Goal: Communication & Community: Share content

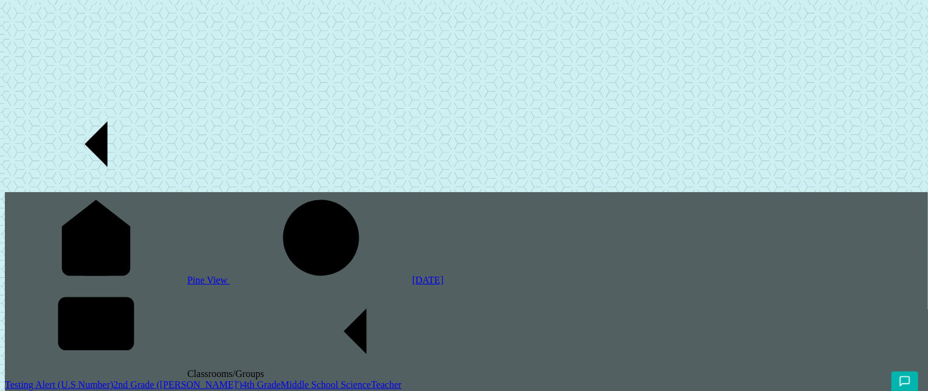
scroll to position [131, 0]
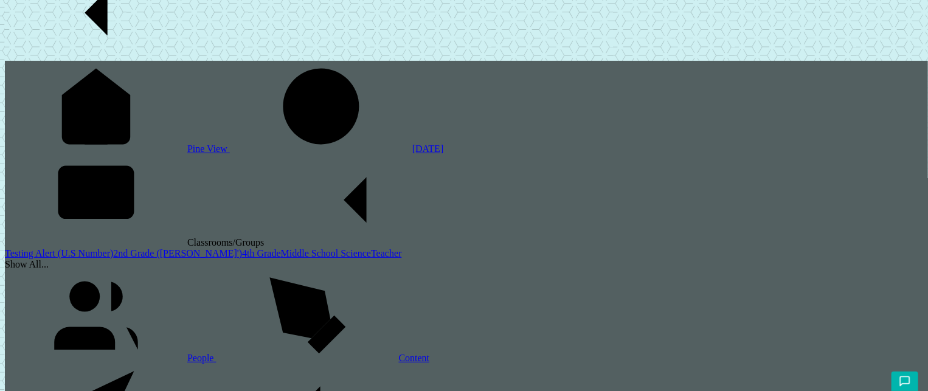
click at [113, 248] on link "2nd Grade ([PERSON_NAME]')" at bounding box center [177, 253] width 129 height 10
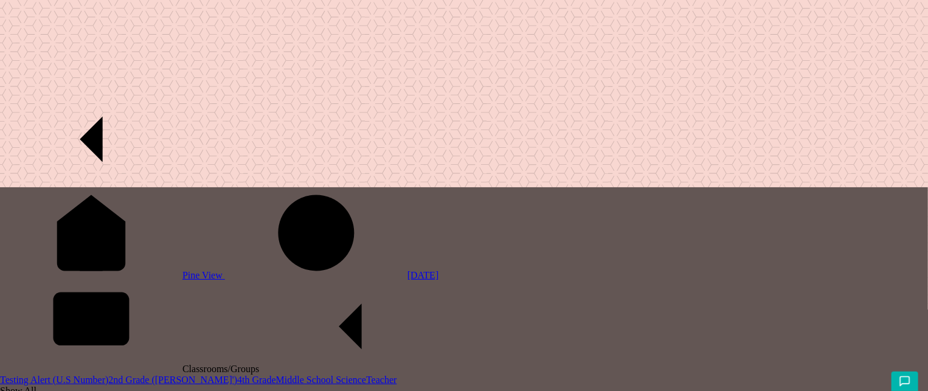
click at [183, 364] on span "Classrooms/Groups" at bounding box center [312, 369] width 259 height 10
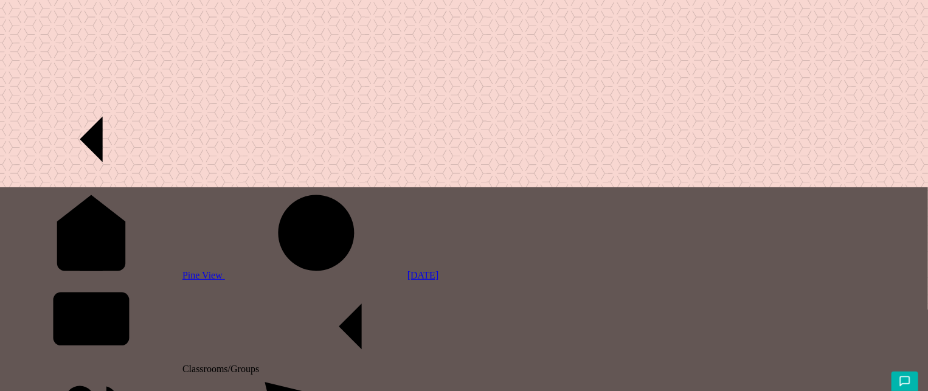
click at [183, 270] on span "Pine View" at bounding box center [204, 275] width 43 height 10
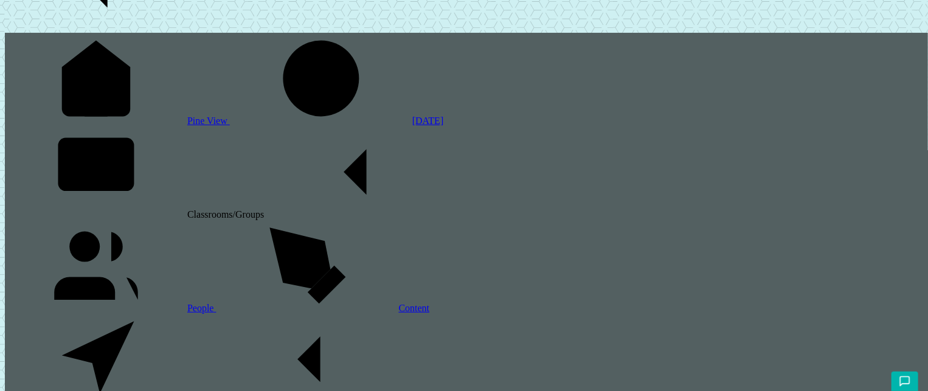
scroll to position [161, 0]
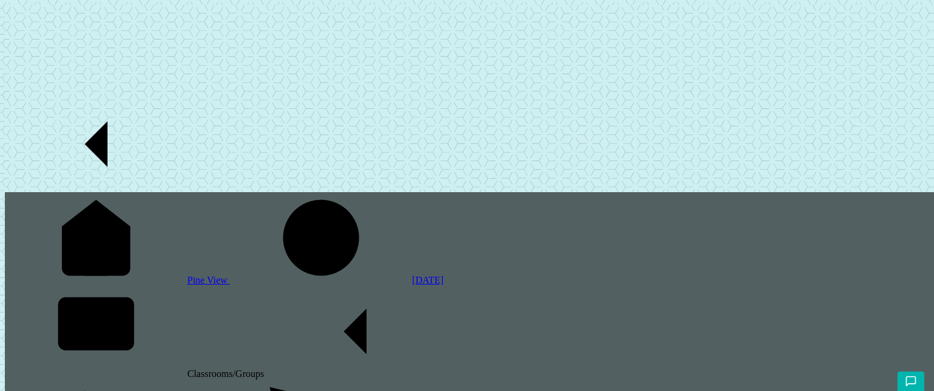
type input "Testing schoolwide"
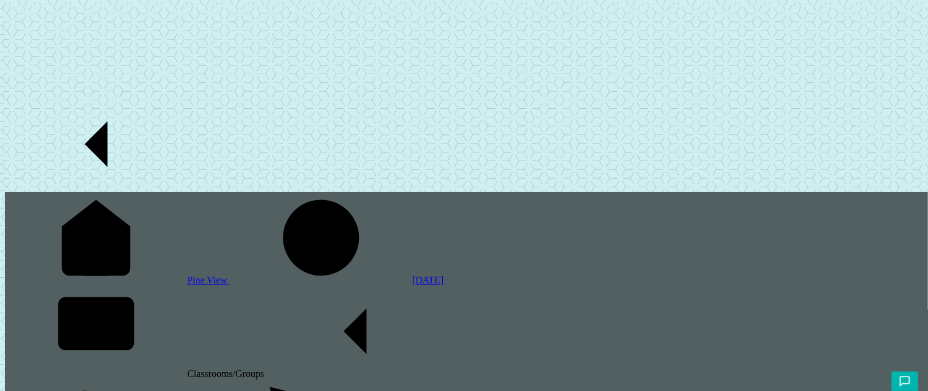
type input "Sending"
drag, startPoint x: 689, startPoint y: 24, endPoint x: 686, endPoint y: 18, distance: 6.6
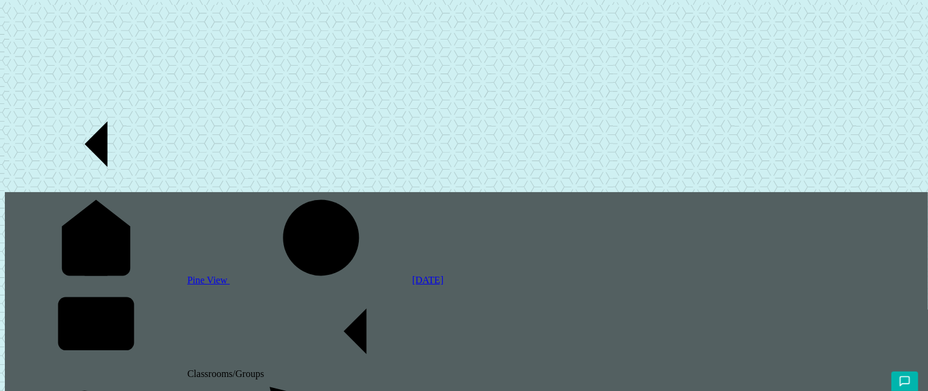
click at [5, 181] on span at bounding box center [5, 186] width 0 height 10
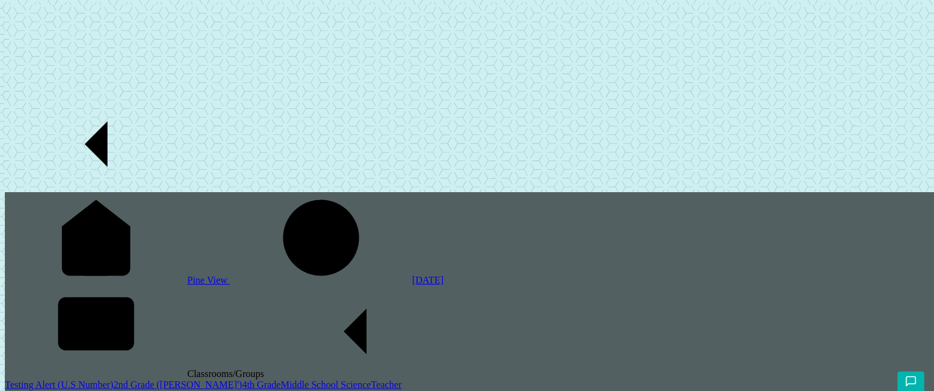
type input "sending to a day [DATE]"
drag, startPoint x: 256, startPoint y: 96, endPoint x: 323, endPoint y: 99, distance: 67.6
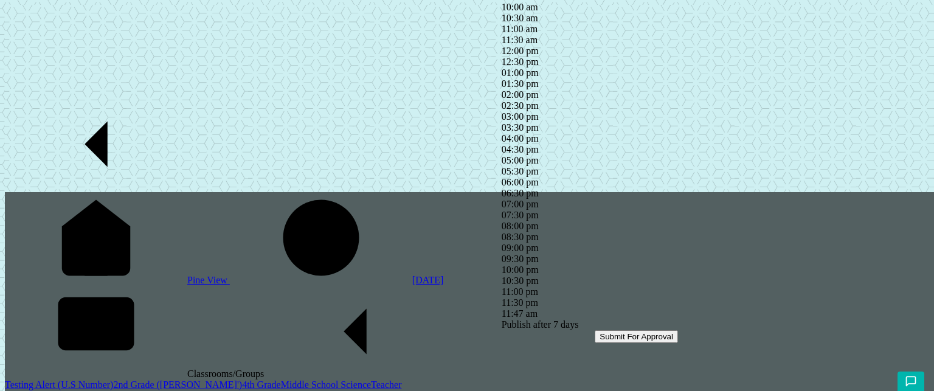
type input "4"
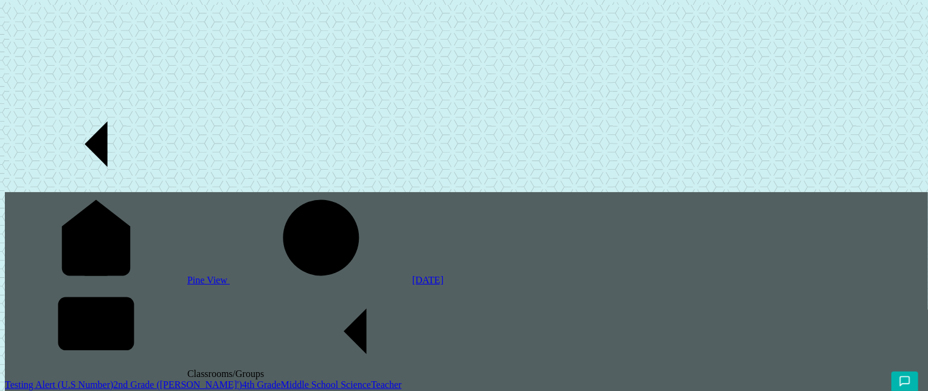
type input "sending test2"
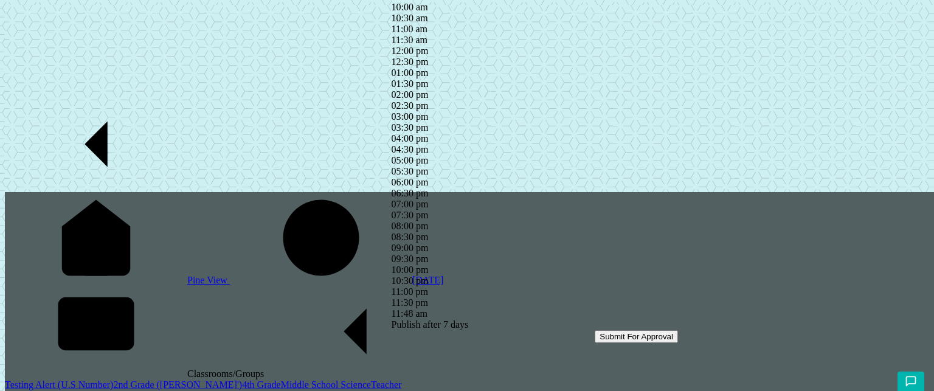
drag, startPoint x: 324, startPoint y: 97, endPoint x: 254, endPoint y: 99, distance: 70.0
drag, startPoint x: 319, startPoint y: 94, endPoint x: 266, endPoint y: 99, distance: 53.1
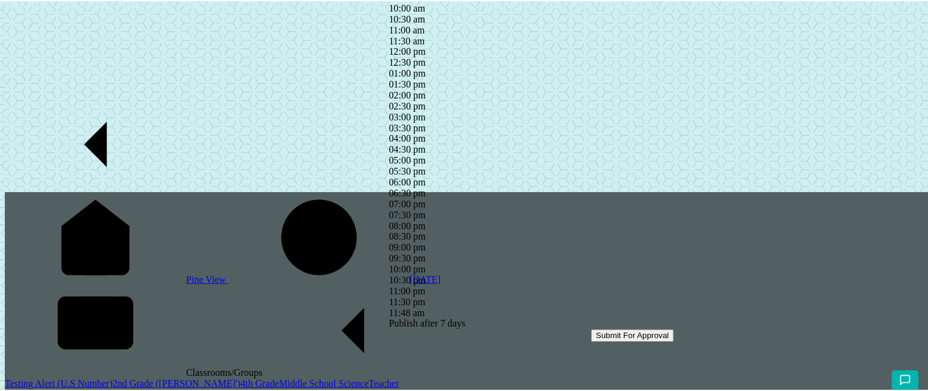
scroll to position [532, 0]
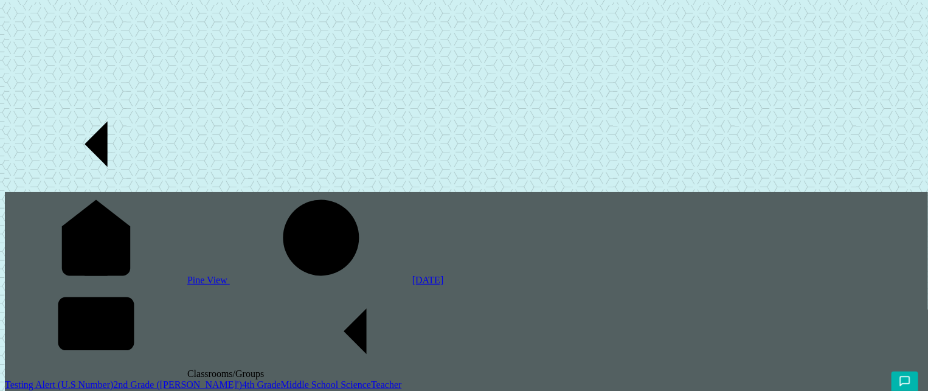
click at [113, 380] on link "2nd Grade ([PERSON_NAME]')" at bounding box center [177, 385] width 129 height 10
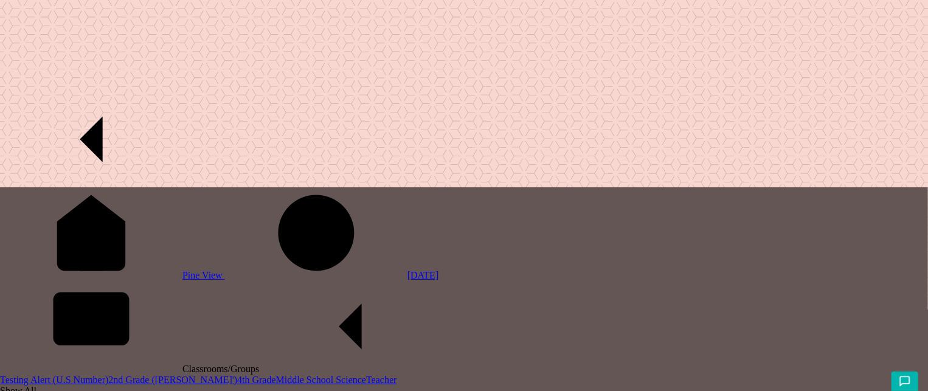
type input "sending"
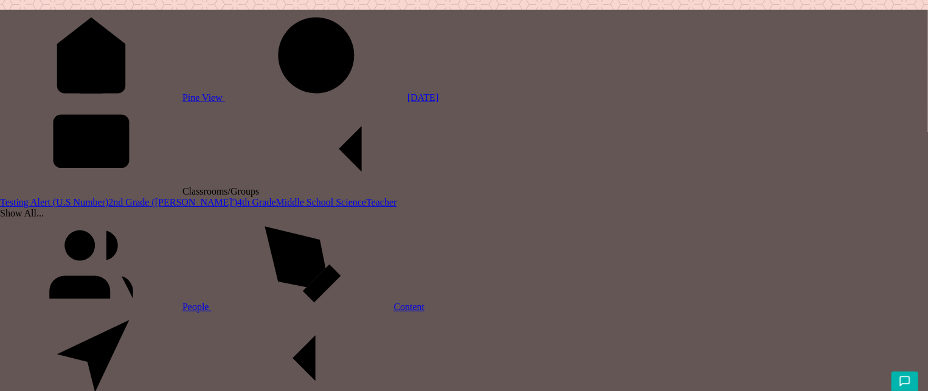
scroll to position [181, 0]
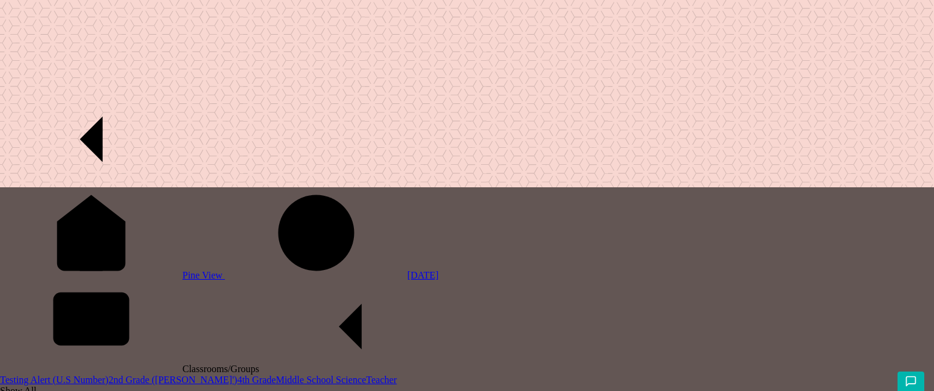
type input "Sending for 2nd grade"
drag, startPoint x: 353, startPoint y: 85, endPoint x: 660, endPoint y: 354, distance: 408.2
